Goal: Task Accomplishment & Management: Complete application form

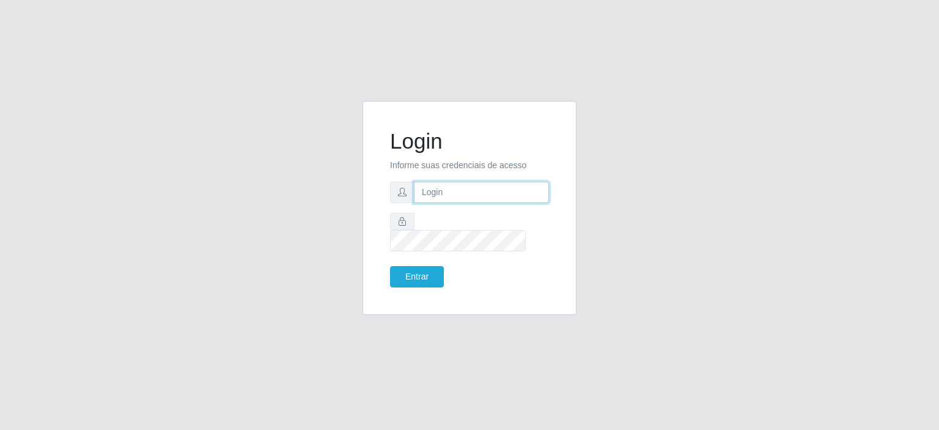
click at [477, 200] on input "text" at bounding box center [481, 192] width 135 height 21
type input "[EMAIL_ADDRESS][DOMAIN_NAME]"
click at [410, 268] on button "Entrar" at bounding box center [417, 276] width 54 height 21
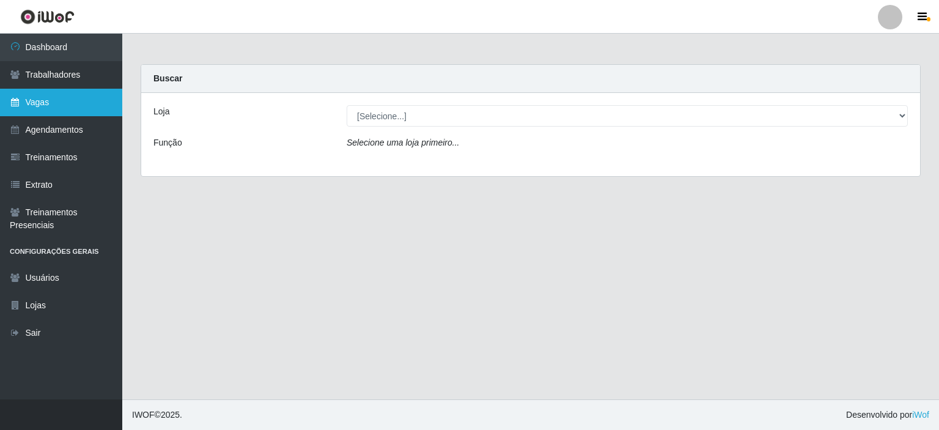
click at [90, 107] on link "Vagas" at bounding box center [61, 103] width 122 height 28
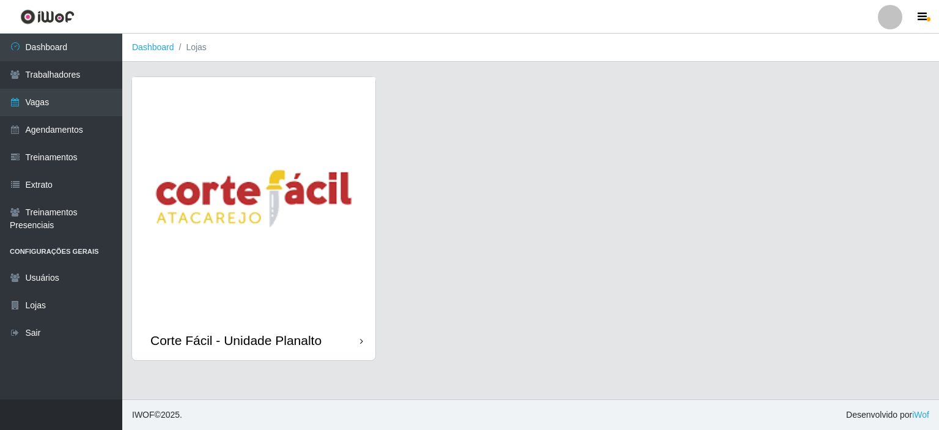
click at [216, 169] on img at bounding box center [253, 198] width 243 height 243
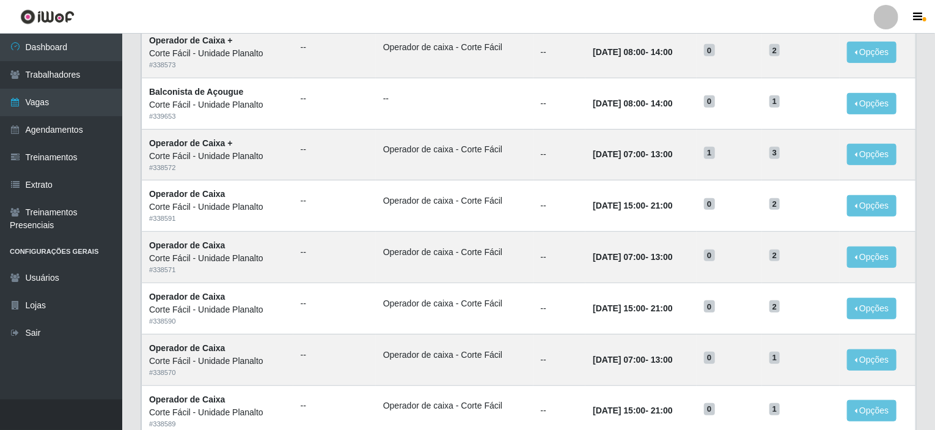
scroll to position [52, 0]
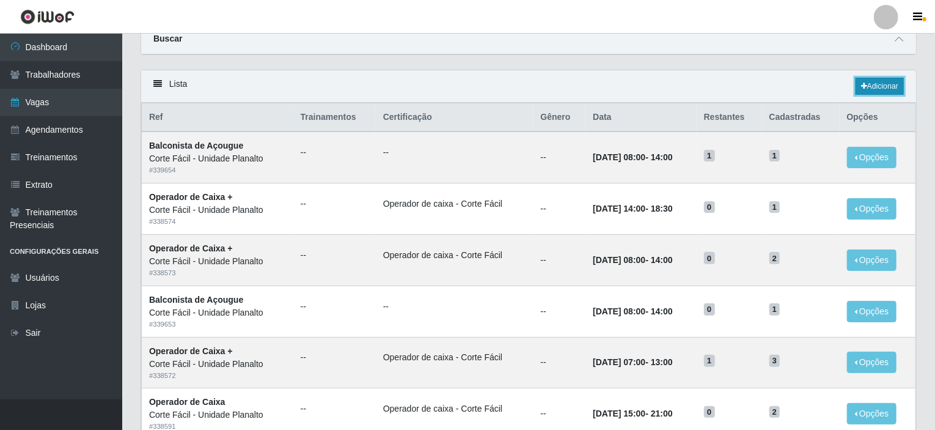
click at [874, 80] on link "Adicionar" at bounding box center [880, 86] width 48 height 17
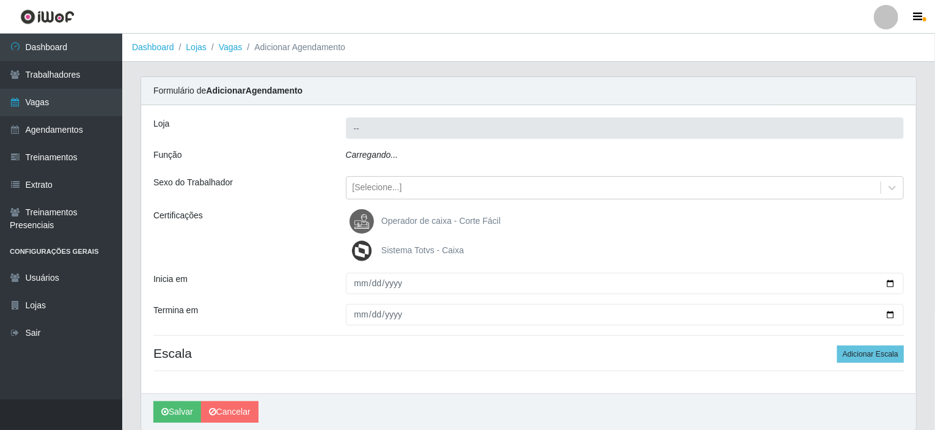
type input "Corte Fácil - Unidade Planalto"
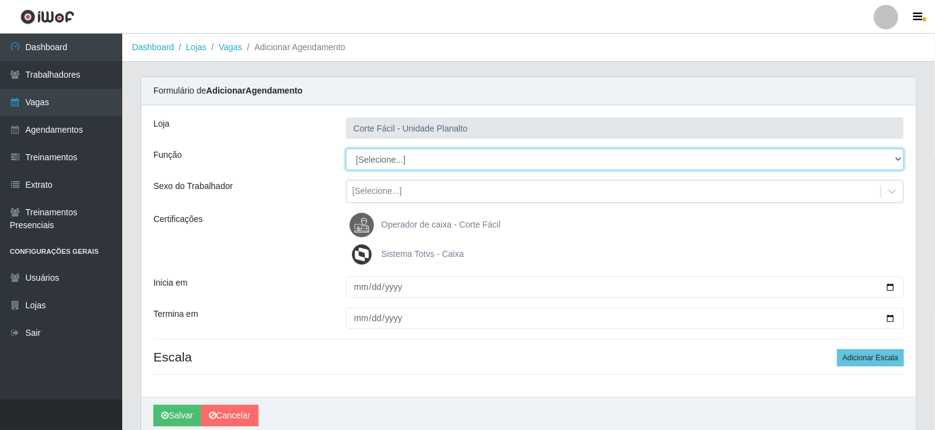
click at [444, 151] on select "[Selecione...] ASG ASG + ASG ++ Auxiliar de Estacionamento Auxiliar de Estacion…" at bounding box center [625, 159] width 559 height 21
select select "115"
click at [346, 149] on select "[Selecione...] ASG ASG + ASG ++ Auxiliar de Estacionamento Auxiliar de Estacion…" at bounding box center [625, 159] width 559 height 21
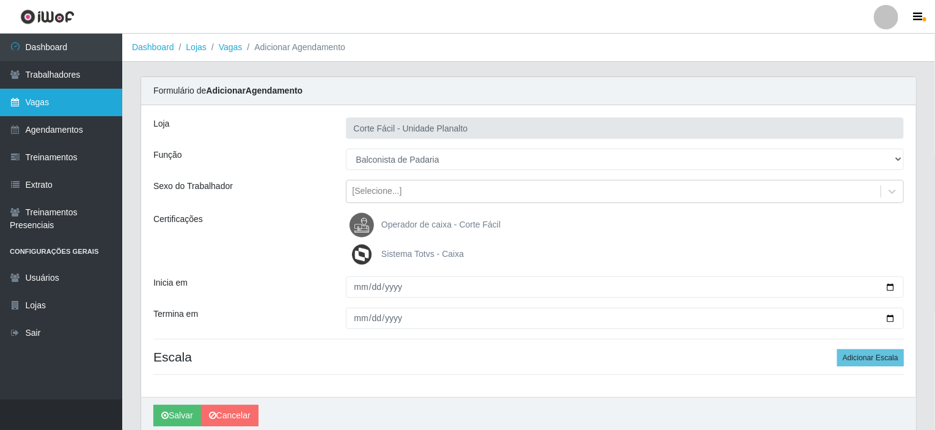
click at [49, 100] on link "Vagas" at bounding box center [61, 103] width 122 height 28
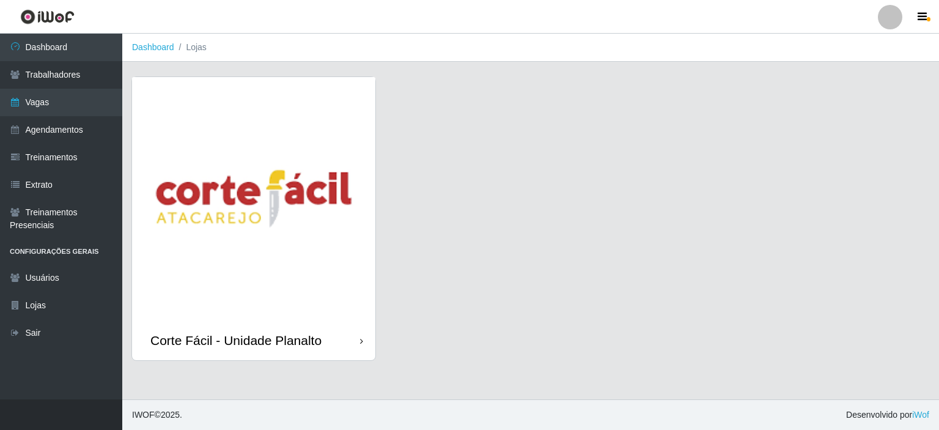
click at [191, 156] on img at bounding box center [253, 198] width 243 height 243
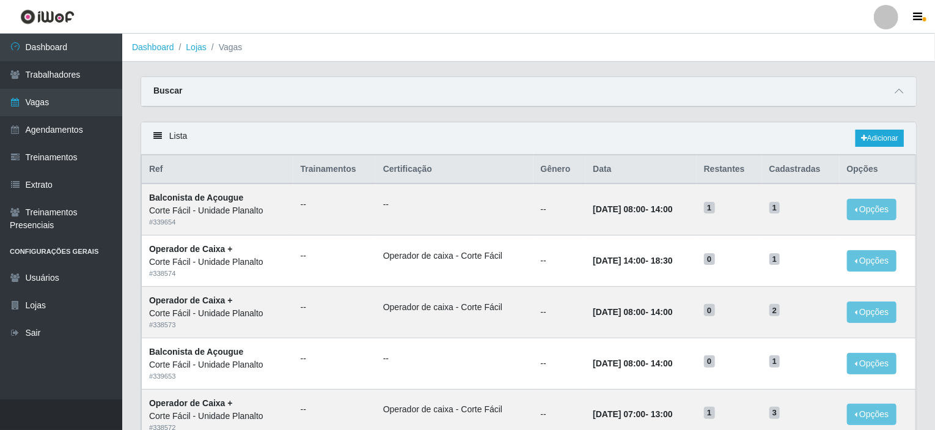
click at [891, 84] on div "Buscar" at bounding box center [528, 91] width 775 height 29
click at [903, 89] on icon at bounding box center [899, 91] width 9 height 9
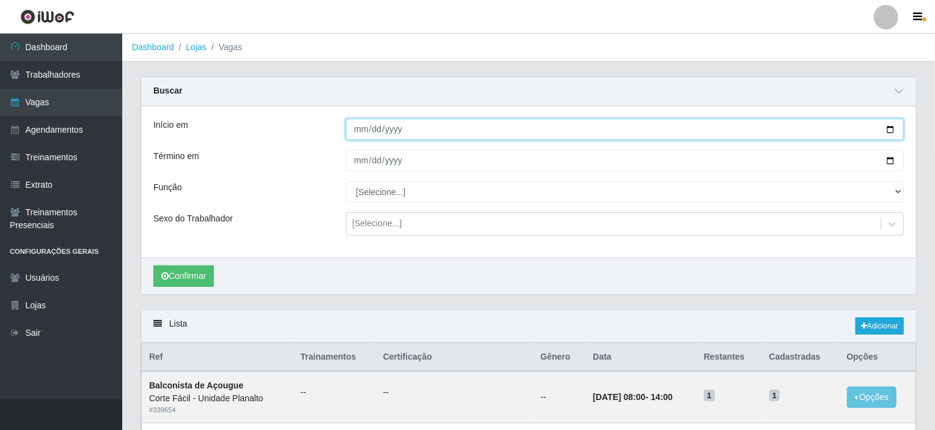
click at [726, 122] on input "Início em" at bounding box center [625, 129] width 559 height 21
click at [892, 129] on input "Início em" at bounding box center [625, 129] width 559 height 21
click at [891, 128] on input "[DATE]" at bounding box center [625, 129] width 559 height 21
type input "[DATE]"
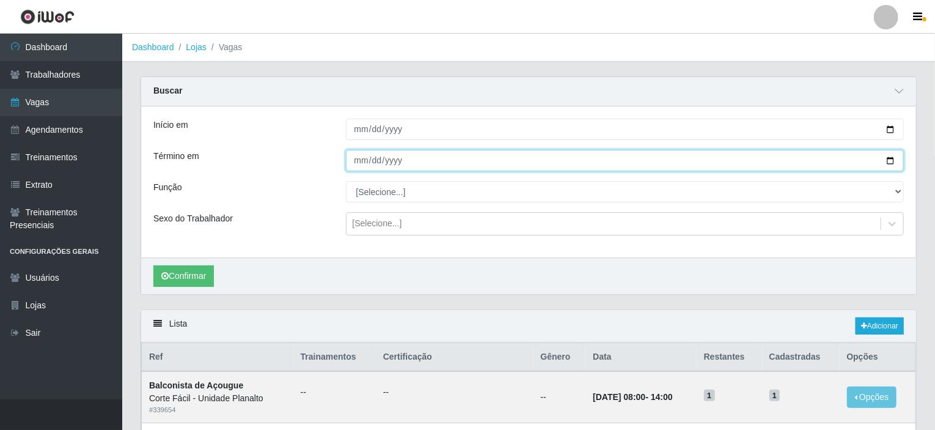
click at [884, 163] on input "Término em" at bounding box center [625, 160] width 559 height 21
click at [891, 161] on input "Término em" at bounding box center [625, 160] width 559 height 21
type input "[DATE]"
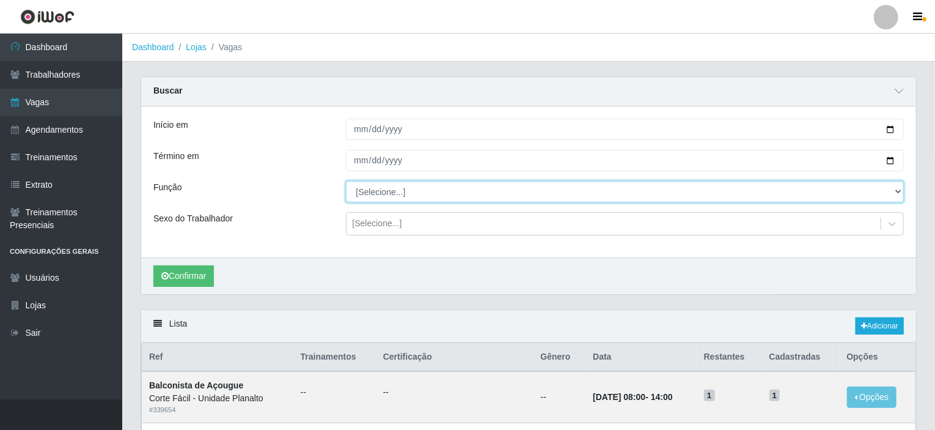
click at [375, 188] on select "[Selecione...] ASG ASG + ASG ++ Auxiliar de Estacionamento Auxiliar de Estacion…" at bounding box center [625, 191] width 559 height 21
select select "115"
click at [346, 181] on select "[Selecione...] ASG ASG + ASG ++ Auxiliar de Estacionamento Auxiliar de Estacion…" at bounding box center [625, 191] width 559 height 21
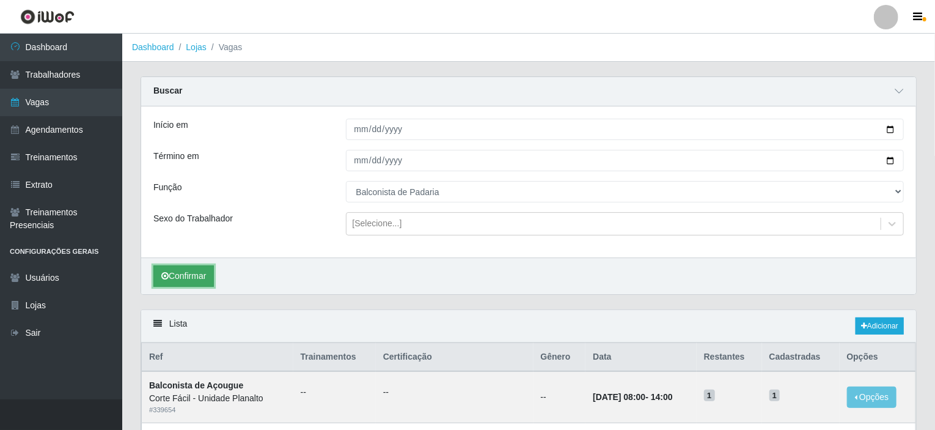
click at [193, 278] on button "Confirmar" at bounding box center [183, 275] width 61 height 21
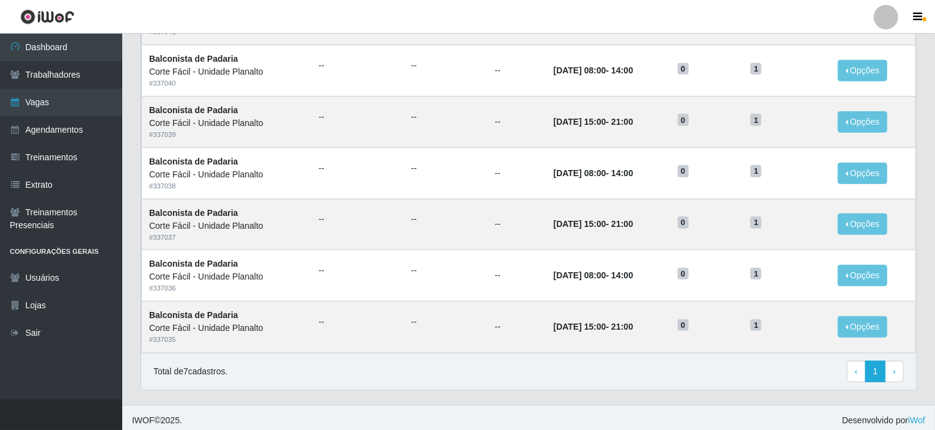
scroll to position [381, 0]
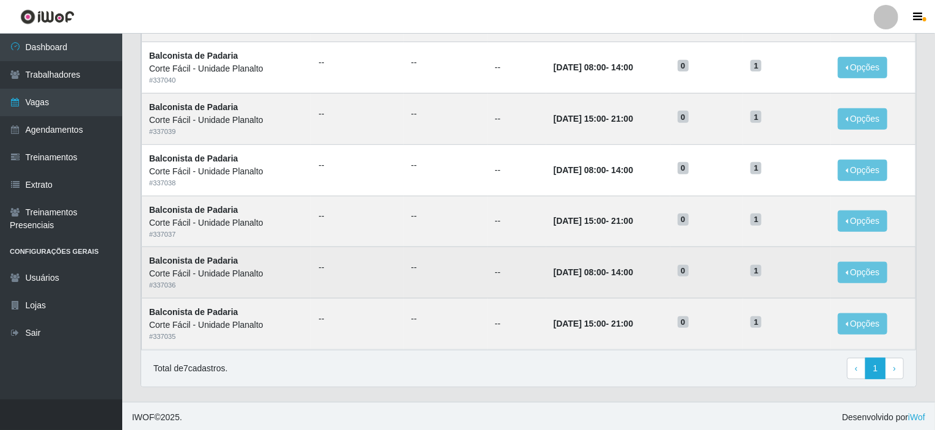
click at [594, 278] on td "[DATE] 08:00 - 14:00" at bounding box center [608, 272] width 124 height 51
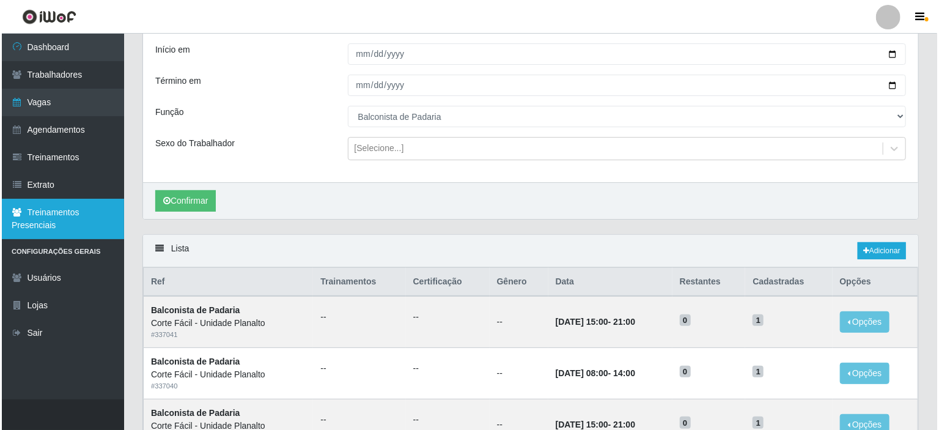
scroll to position [0, 0]
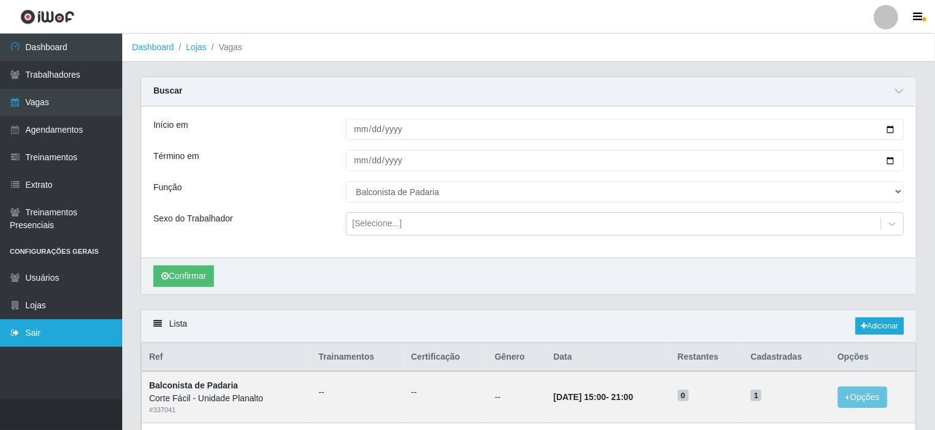
click at [51, 336] on link "Sair" at bounding box center [61, 333] width 122 height 28
